Goal: Information Seeking & Learning: Check status

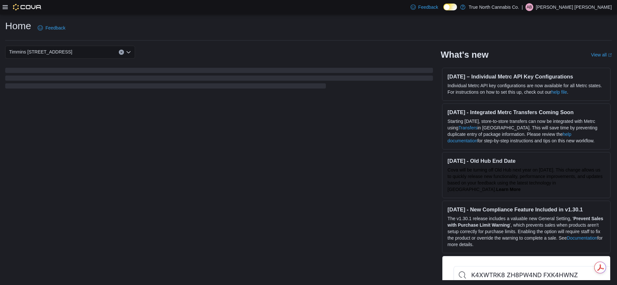
click at [6, 10] on div at bounding box center [22, 7] width 39 height 6
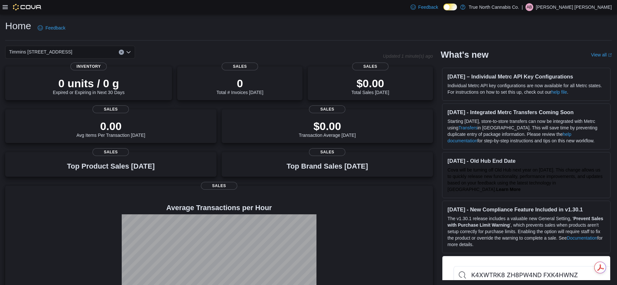
click at [6, 8] on icon at bounding box center [5, 7] width 5 height 5
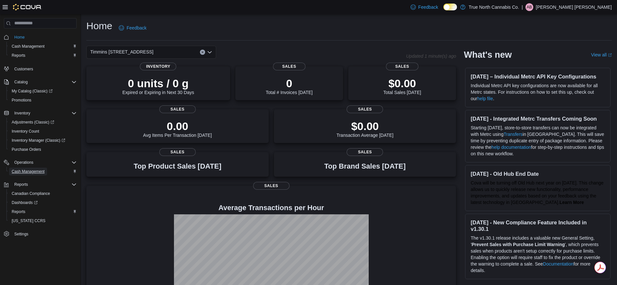
click at [27, 168] on span "Cash Management" at bounding box center [28, 172] width 33 height 8
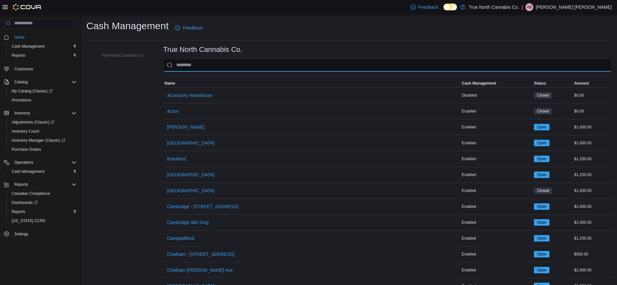
click at [202, 65] on input "This is a search bar. As you type, the results lower in the page will automatic…" at bounding box center [387, 65] width 449 height 13
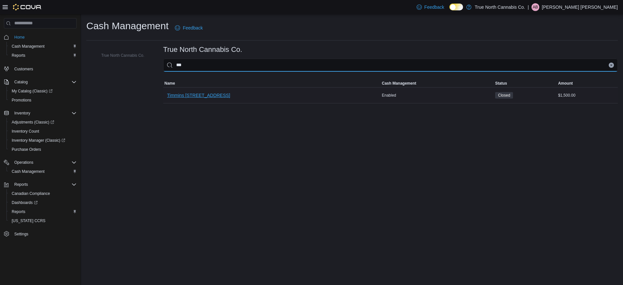
type input "***"
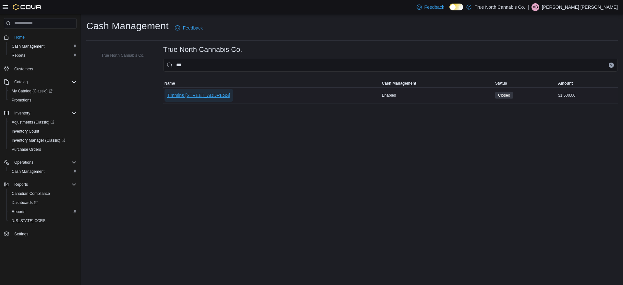
click at [199, 97] on span "Timmins [STREET_ADDRESS]" at bounding box center [198, 95] width 63 height 6
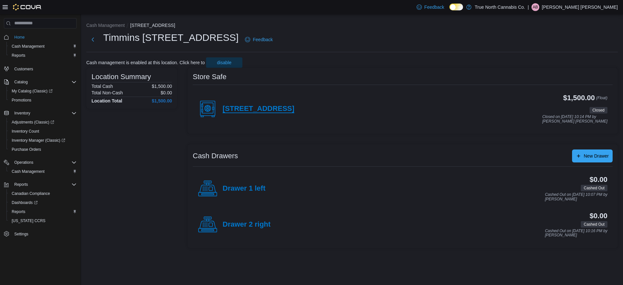
click at [250, 105] on h4 "[STREET_ADDRESS]" at bounding box center [259, 109] width 72 height 8
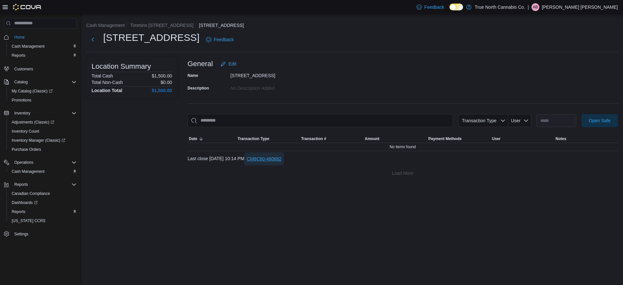
click at [282, 157] on span "CM8C60-460682" at bounding box center [264, 159] width 35 height 6
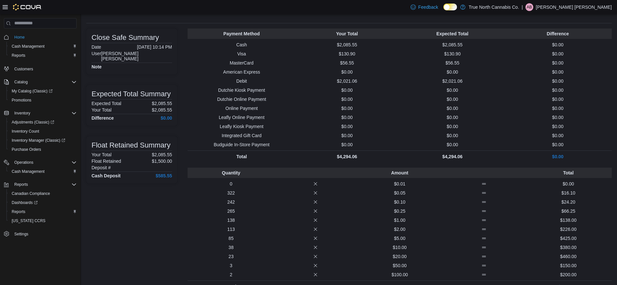
scroll to position [8, 0]
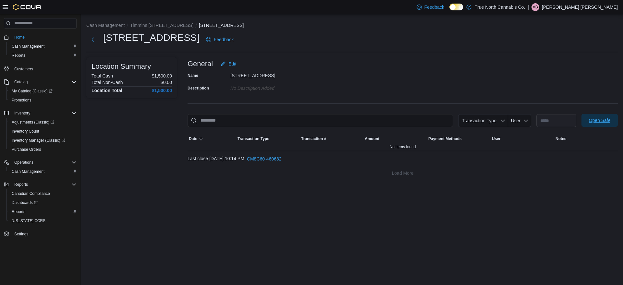
click at [604, 123] on span "Open Safe" at bounding box center [600, 120] width 22 height 6
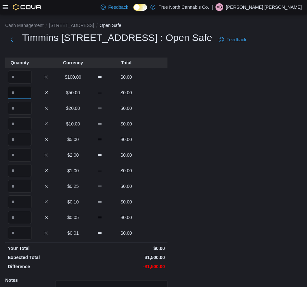
click at [14, 92] on input "Quantity" at bounding box center [20, 92] width 24 height 13
type input "*"
type input "**"
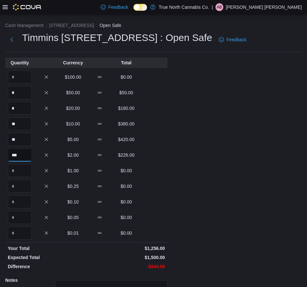
type input "***"
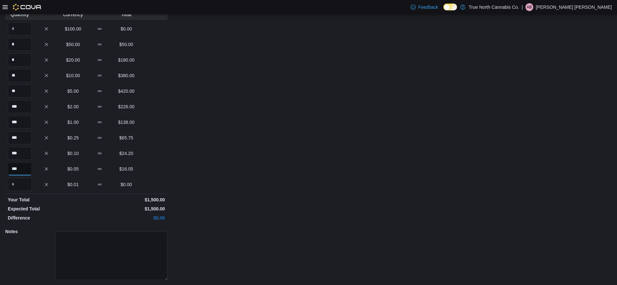
scroll to position [68, 0]
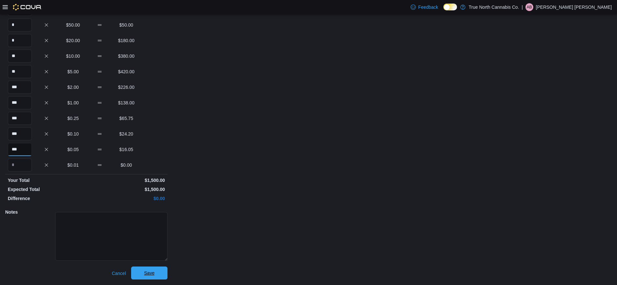
type input "***"
click at [145, 273] on span "Save" at bounding box center [149, 273] width 10 height 6
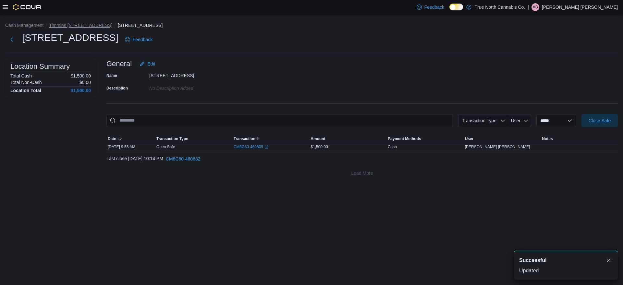
click at [77, 24] on button "Timmins [STREET_ADDRESS]" at bounding box center [80, 25] width 63 height 5
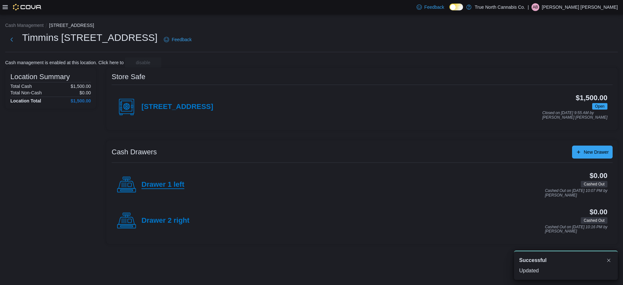
click at [175, 185] on h4 "Drawer 1 left" at bounding box center [163, 185] width 43 height 8
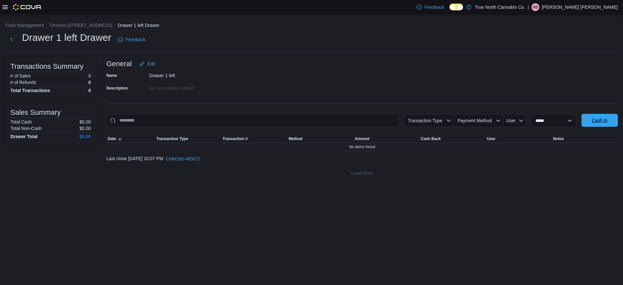
click at [601, 118] on span "Cash In" at bounding box center [600, 120] width 16 height 6
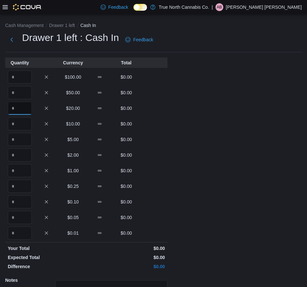
click at [27, 106] on input "Quantity" at bounding box center [20, 108] width 24 height 13
type input "*"
type input "**"
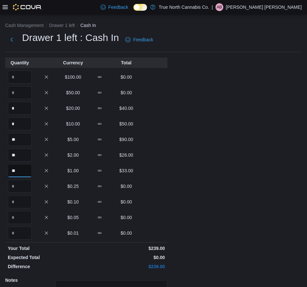
type input "**"
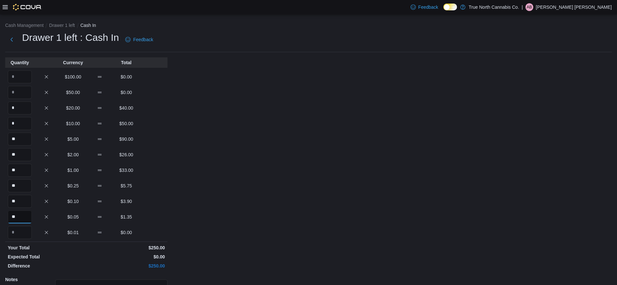
scroll to position [68, 0]
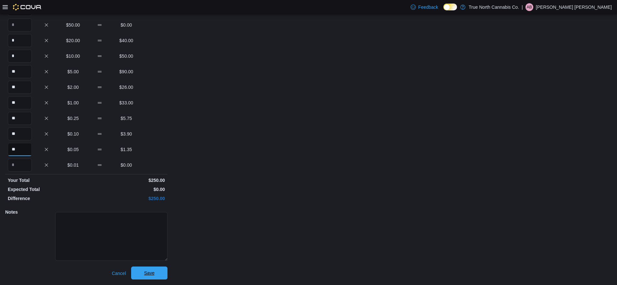
type input "**"
click at [144, 272] on span "Save" at bounding box center [149, 273] width 29 height 13
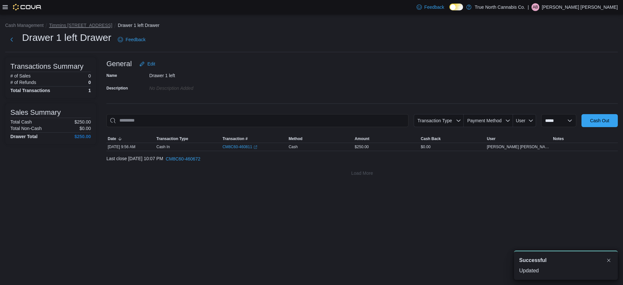
click at [87, 26] on button "Timmins [STREET_ADDRESS]" at bounding box center [80, 25] width 63 height 5
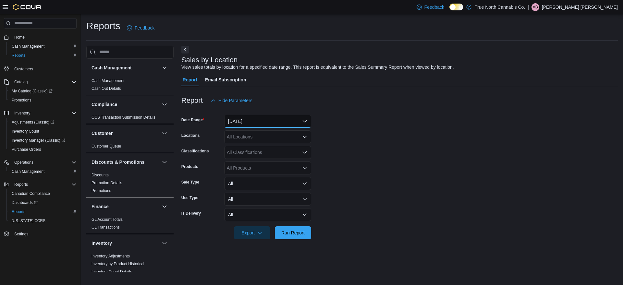
click at [244, 120] on button "Yesterday" at bounding box center [267, 121] width 87 height 13
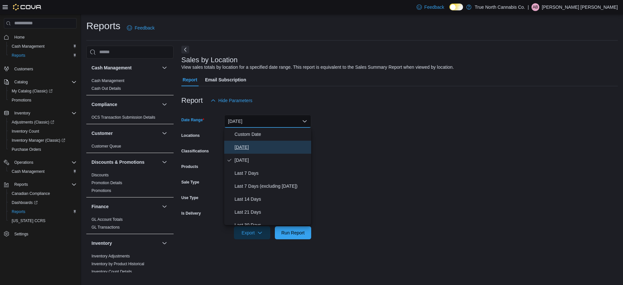
click at [250, 143] on span "Today" at bounding box center [272, 147] width 74 height 8
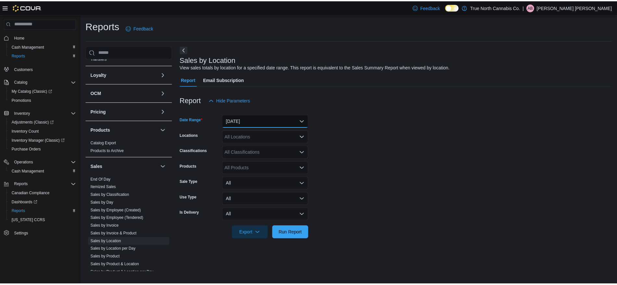
scroll to position [301, 0]
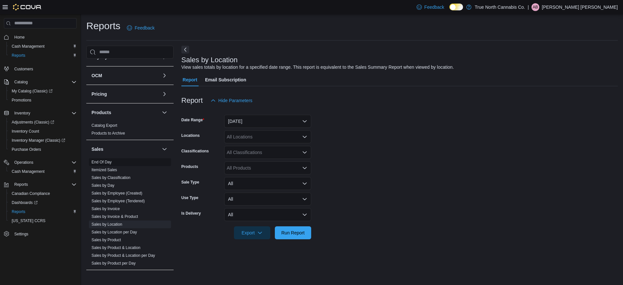
click at [107, 161] on link "End Of Day" at bounding box center [102, 162] width 20 height 5
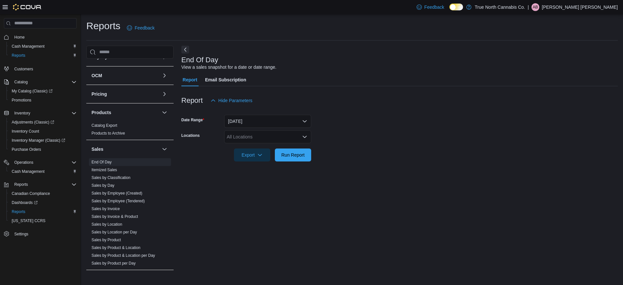
click at [265, 136] on div "All Locations" at bounding box center [267, 136] width 87 height 13
type input "***"
click at [266, 141] on div "*** Combo box. Selected. thi. Selected. Combo box input. All Locations. Type so…" at bounding box center [267, 136] width 87 height 13
click at [266, 148] on span "Timmins [STREET_ADDRESS]" at bounding box center [269, 148] width 63 height 6
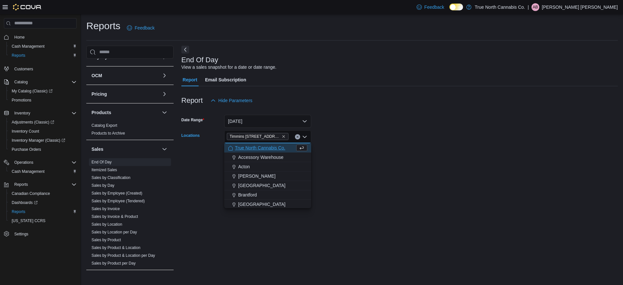
click at [333, 161] on form "Date Range Today Locations Timmins 214 Third Ave Combo box. Selected. Timmins 2…" at bounding box center [399, 134] width 437 height 55
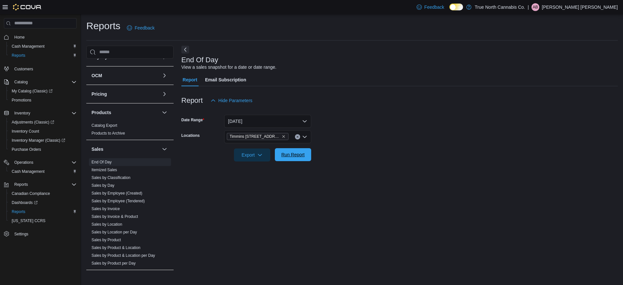
click at [290, 154] on span "Run Report" at bounding box center [292, 155] width 23 height 6
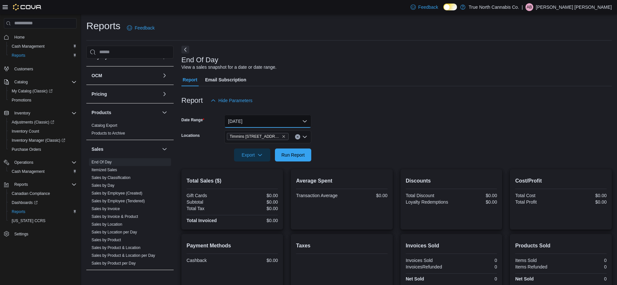
click at [257, 123] on button "Today" at bounding box center [267, 121] width 87 height 13
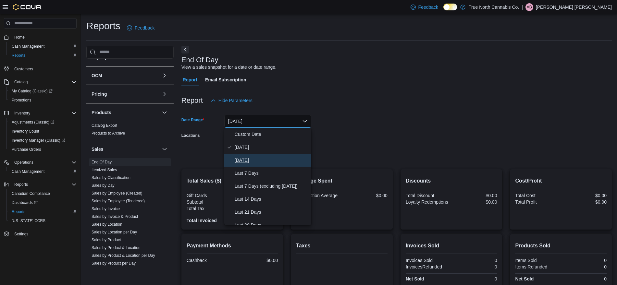
click at [254, 158] on span "Yesterday" at bounding box center [272, 160] width 74 height 8
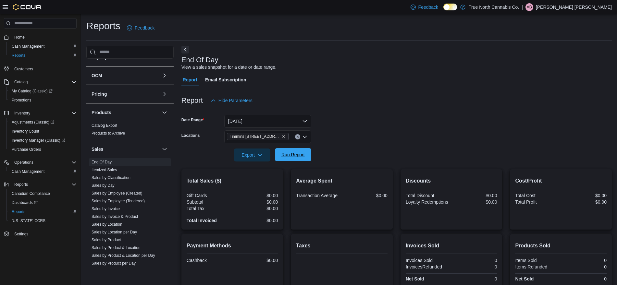
click at [291, 154] on span "Run Report" at bounding box center [292, 155] width 23 height 6
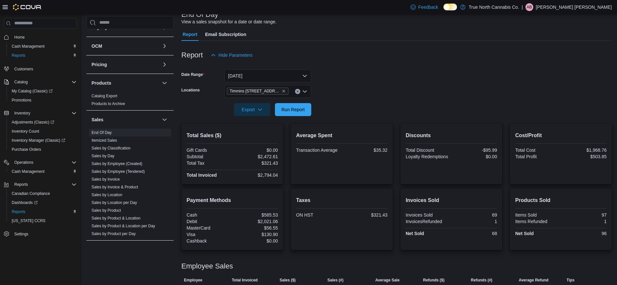
scroll to position [15, 0]
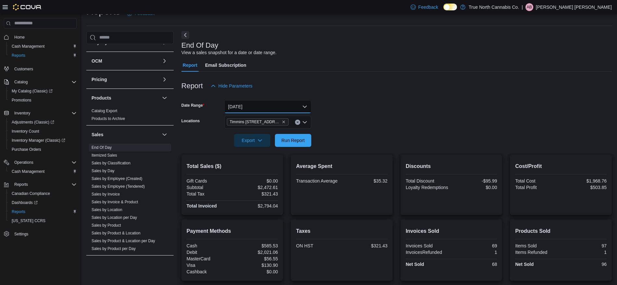
click at [234, 112] on button "Yesterday" at bounding box center [267, 106] width 87 height 13
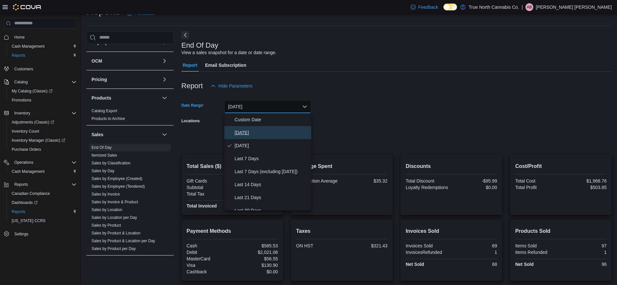
click at [235, 135] on span "Today" at bounding box center [272, 133] width 74 height 8
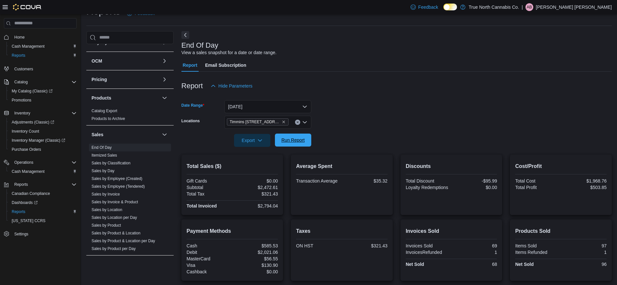
click at [288, 136] on span "Run Report" at bounding box center [293, 140] width 29 height 13
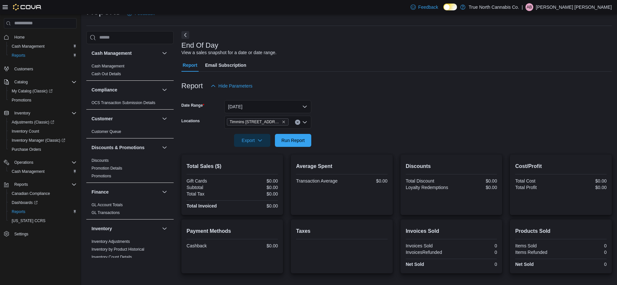
scroll to position [301, 0]
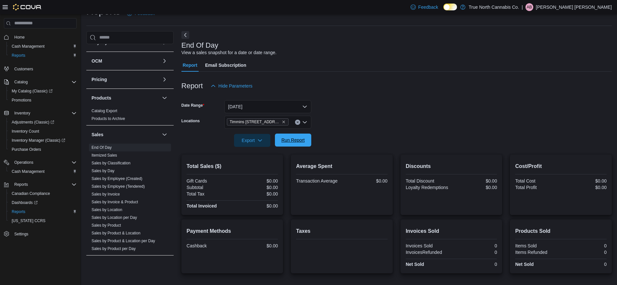
click at [297, 142] on span "Run Report" at bounding box center [292, 140] width 23 height 6
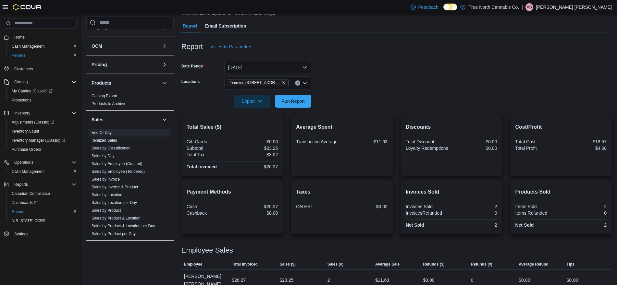
scroll to position [57, 0]
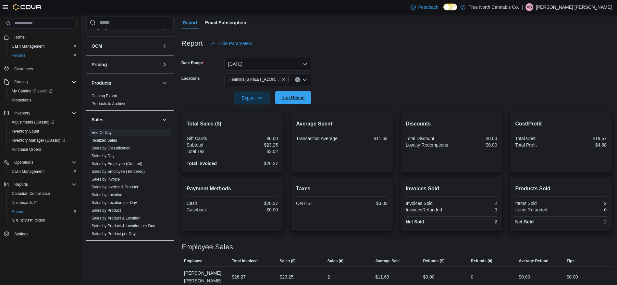
click at [304, 104] on span "Run Report" at bounding box center [293, 97] width 29 height 13
